Goal: Task Accomplishment & Management: Manage account settings

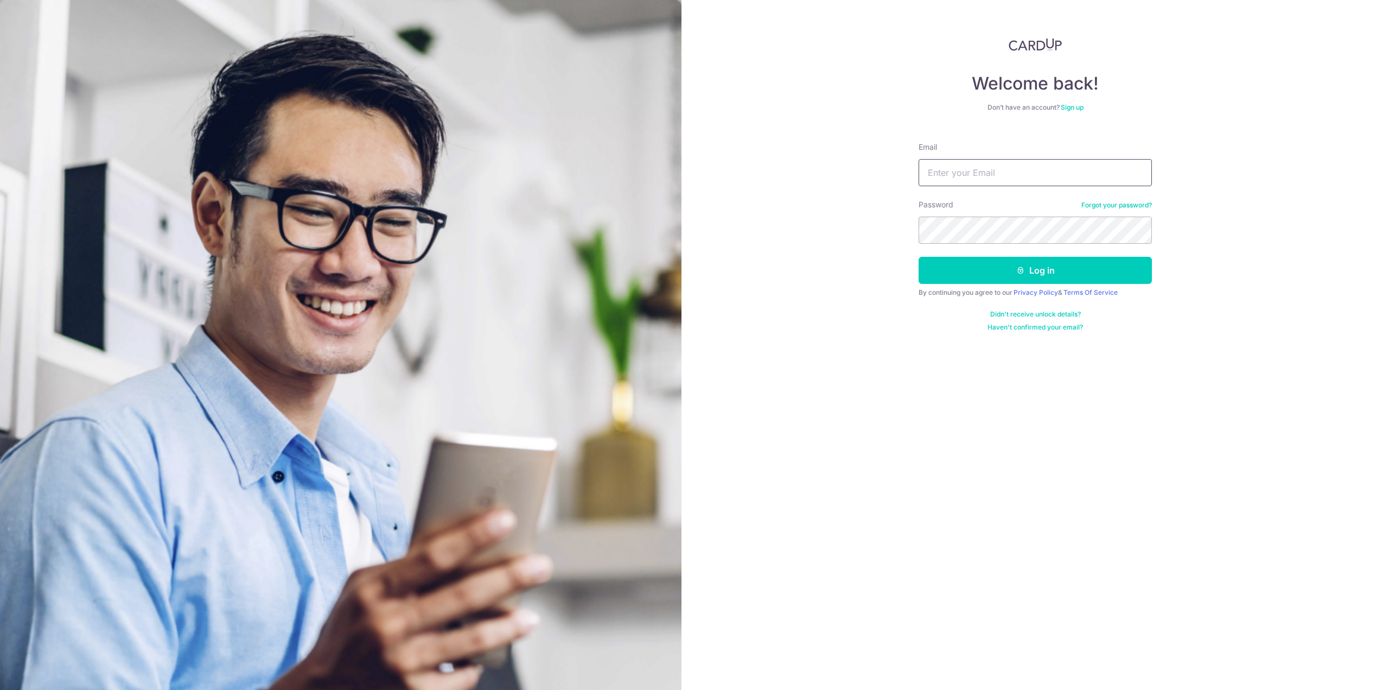
click at [991, 164] on input "Email" at bounding box center [1035, 172] width 233 height 27
type input "mchuadw@gmail.com"
click at [1045, 266] on button "Log in" at bounding box center [1035, 270] width 233 height 27
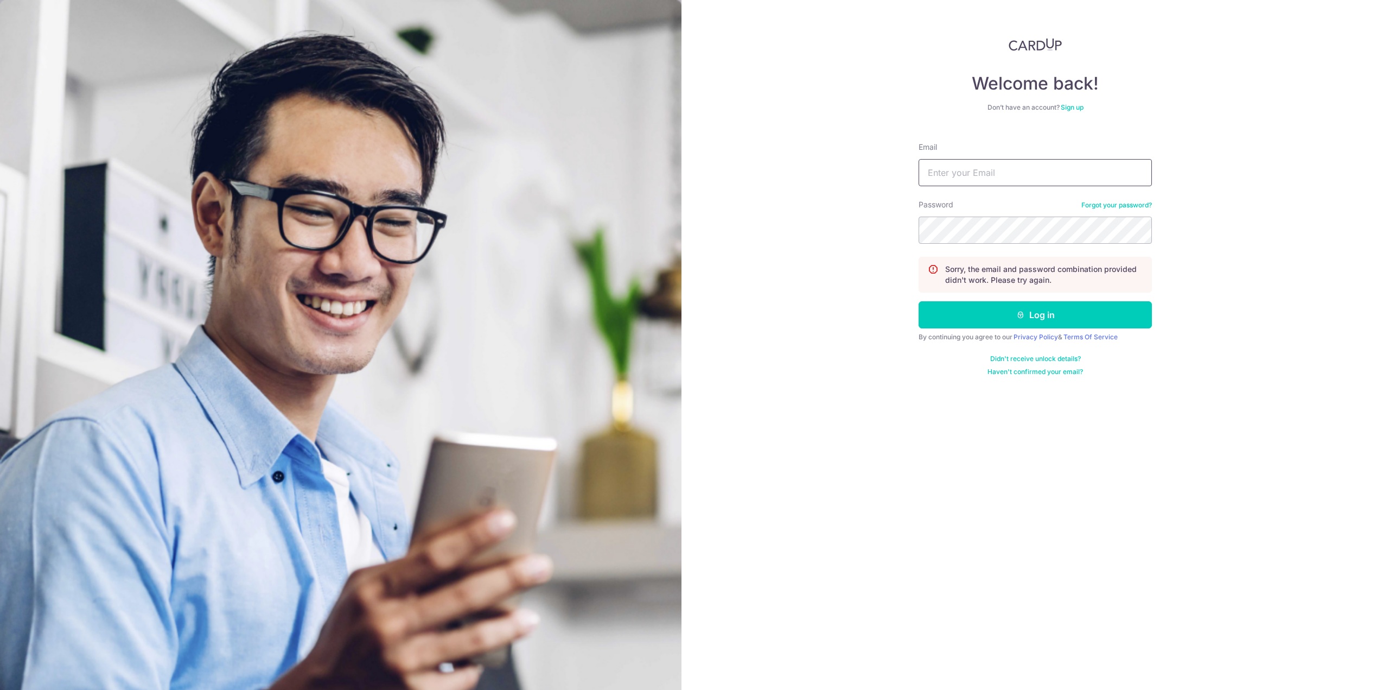
click at [1038, 171] on input "Email" at bounding box center [1035, 172] width 233 height 27
type input "[EMAIL_ADDRESS][DOMAIN_NAME]"
click at [1073, 308] on button "Log in" at bounding box center [1035, 314] width 233 height 27
click at [1086, 157] on div "Email" at bounding box center [1035, 164] width 233 height 45
drag, startPoint x: 1225, startPoint y: 155, endPoint x: 1221, endPoint y: 136, distance: 19.5
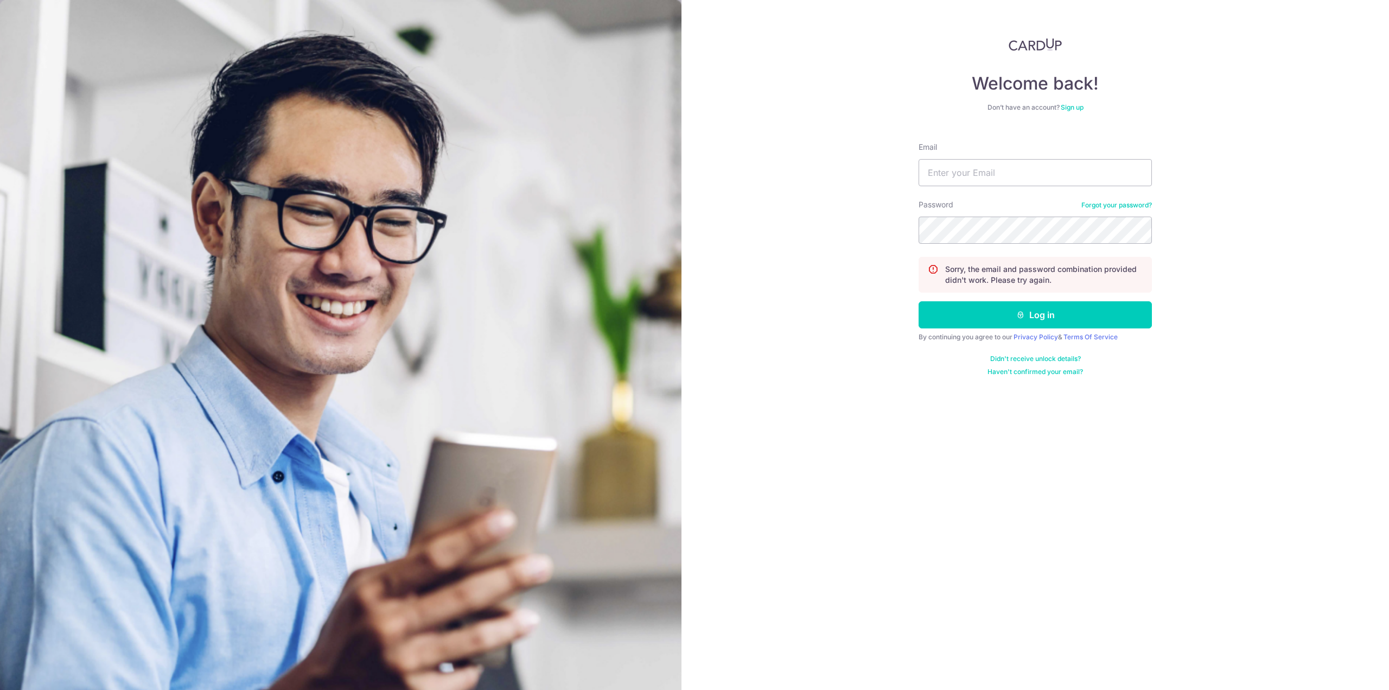
click at [1225, 155] on div "Welcome back! Don’t have an account? Sign up Email Password Forgot your passwor…" at bounding box center [1036, 345] width 708 height 690
